Goal: Find specific page/section: Find specific page/section

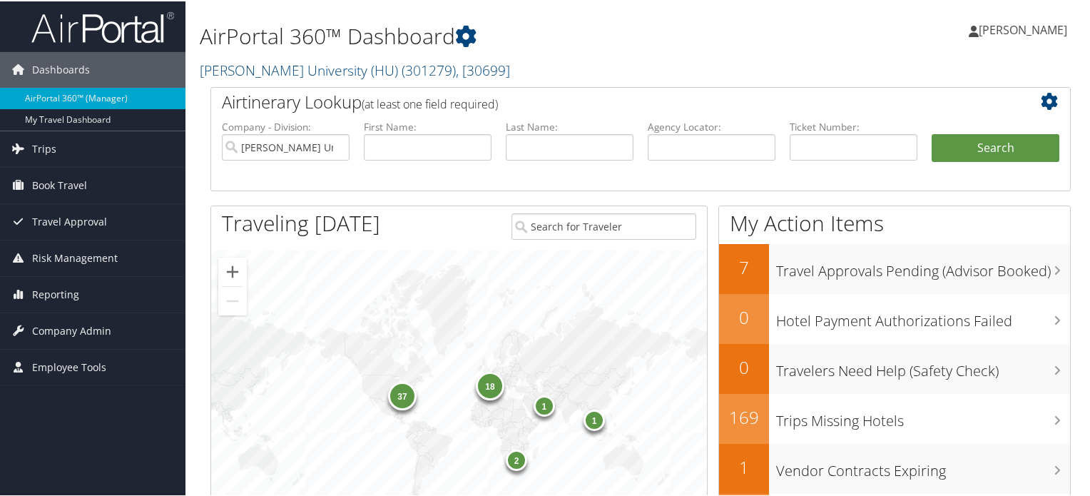
click at [215, 417] on div "37 18 2 1 1" at bounding box center [459, 400] width 496 height 303
click at [935, 78] on div "AirPortal 360™ Dashboard [PERSON_NAME][GEOGRAPHIC_DATA] (HU) ( 301279 ) , [ 306…" at bounding box center [641, 43] width 910 height 86
click at [439, 136] on input "text" at bounding box center [428, 146] width 128 height 26
